Goal: Task Accomplishment & Management: Manage account settings

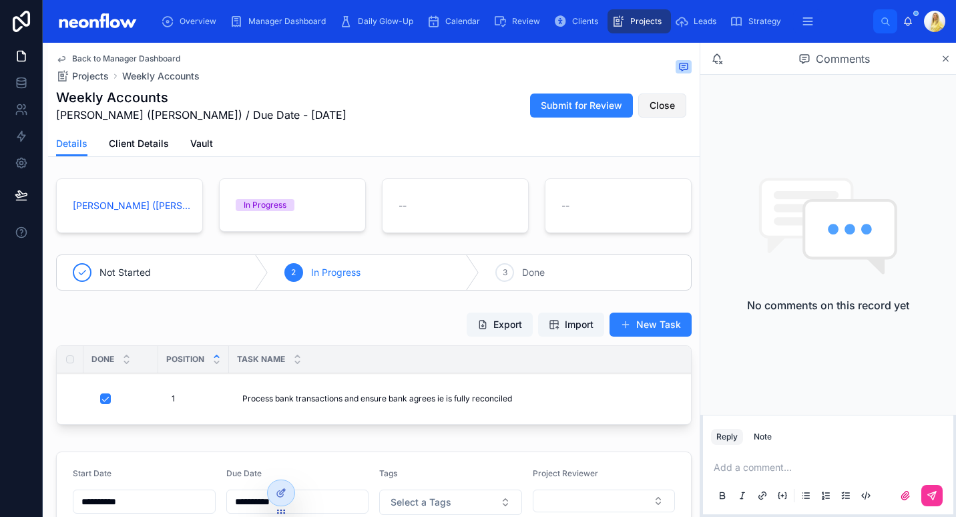
click at [639, 101] on button "Close" at bounding box center [662, 105] width 48 height 24
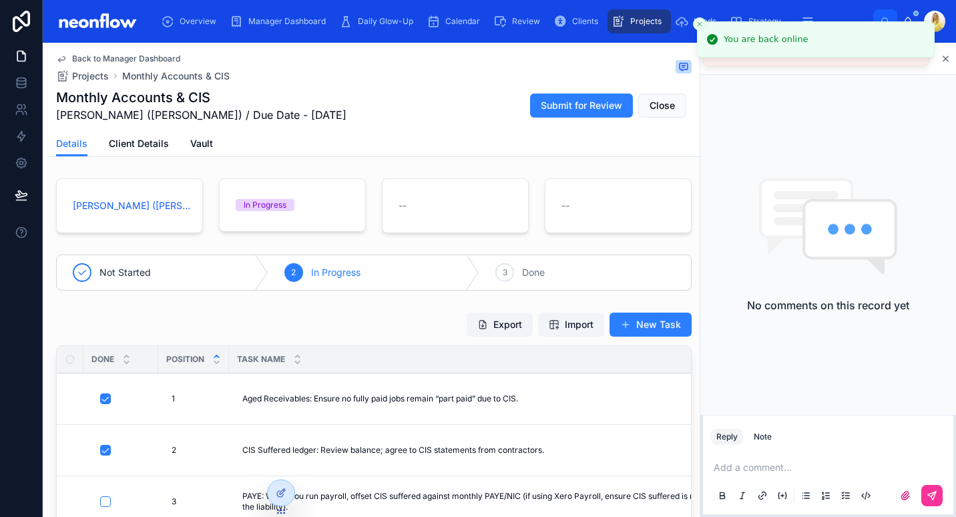
scroll to position [19, 0]
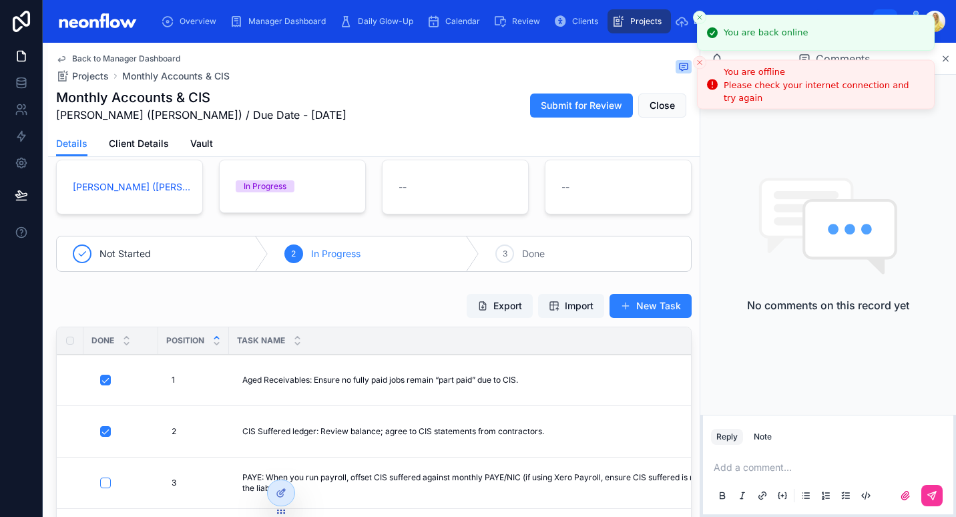
click at [695, 61] on icon "Close toast" at bounding box center [699, 63] width 8 height 8
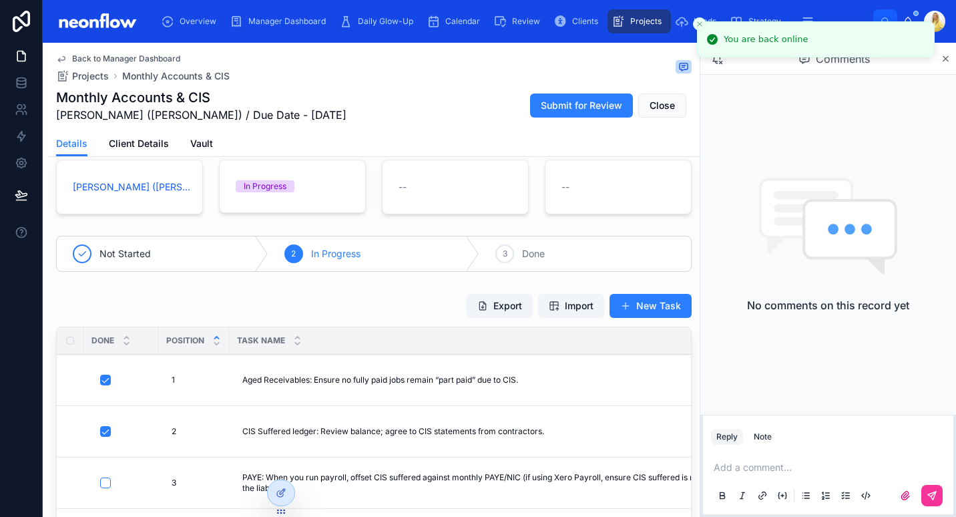
click at [703, 21] on icon "Close toast" at bounding box center [699, 24] width 8 height 8
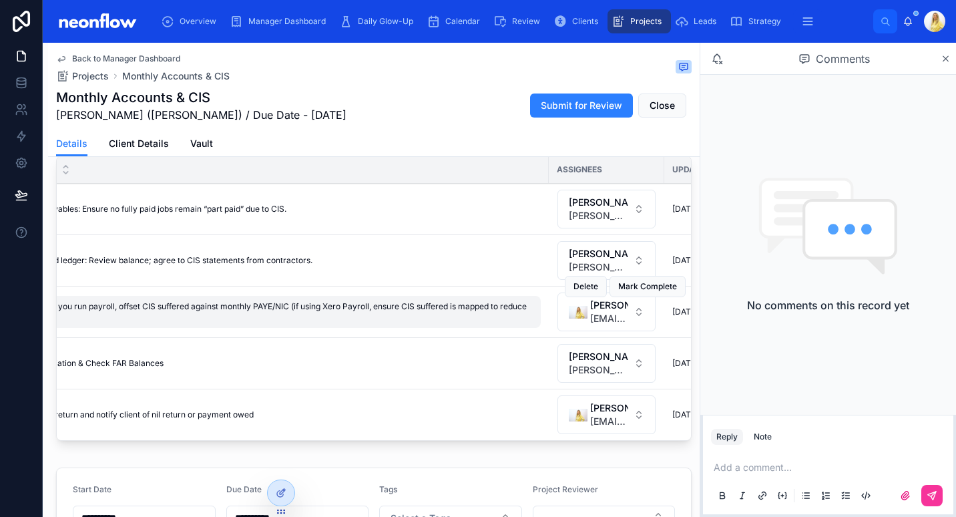
scroll to position [0, 0]
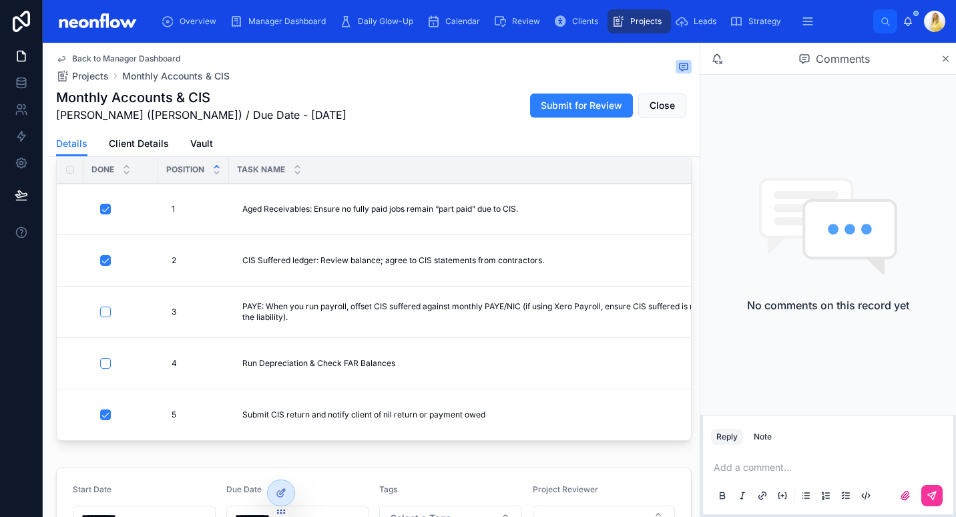
click at [726, 462] on p at bounding box center [830, 467] width 234 height 13
click at [934, 491] on icon at bounding box center [931, 495] width 11 height 11
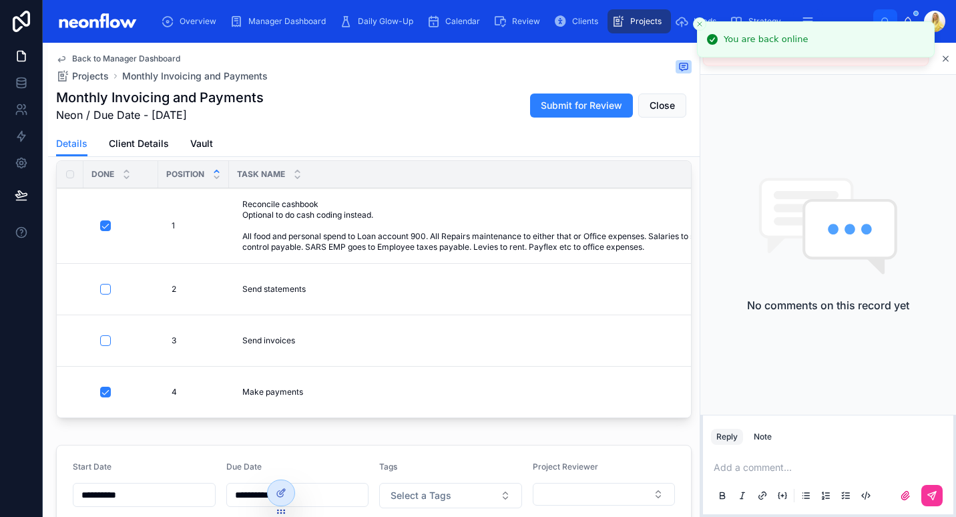
scroll to position [185, 0]
click at [107, 338] on button "button" at bounding box center [105, 340] width 11 height 11
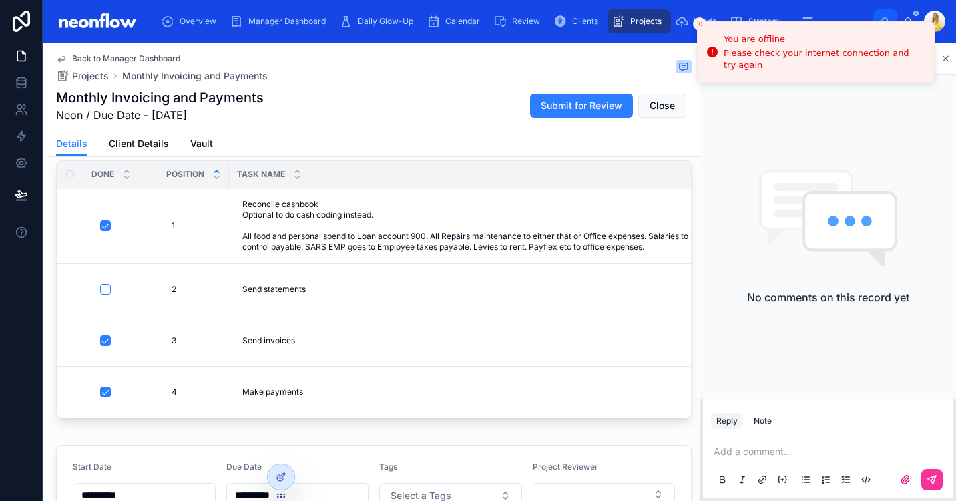
drag, startPoint x: 935, startPoint y: 432, endPoint x: 931, endPoint y: 440, distance: 9.0
click at [951, 485] on div "Reply Note Add a comment..." at bounding box center [828, 449] width 256 height 102
